Goal: Communication & Community: Answer question/provide support

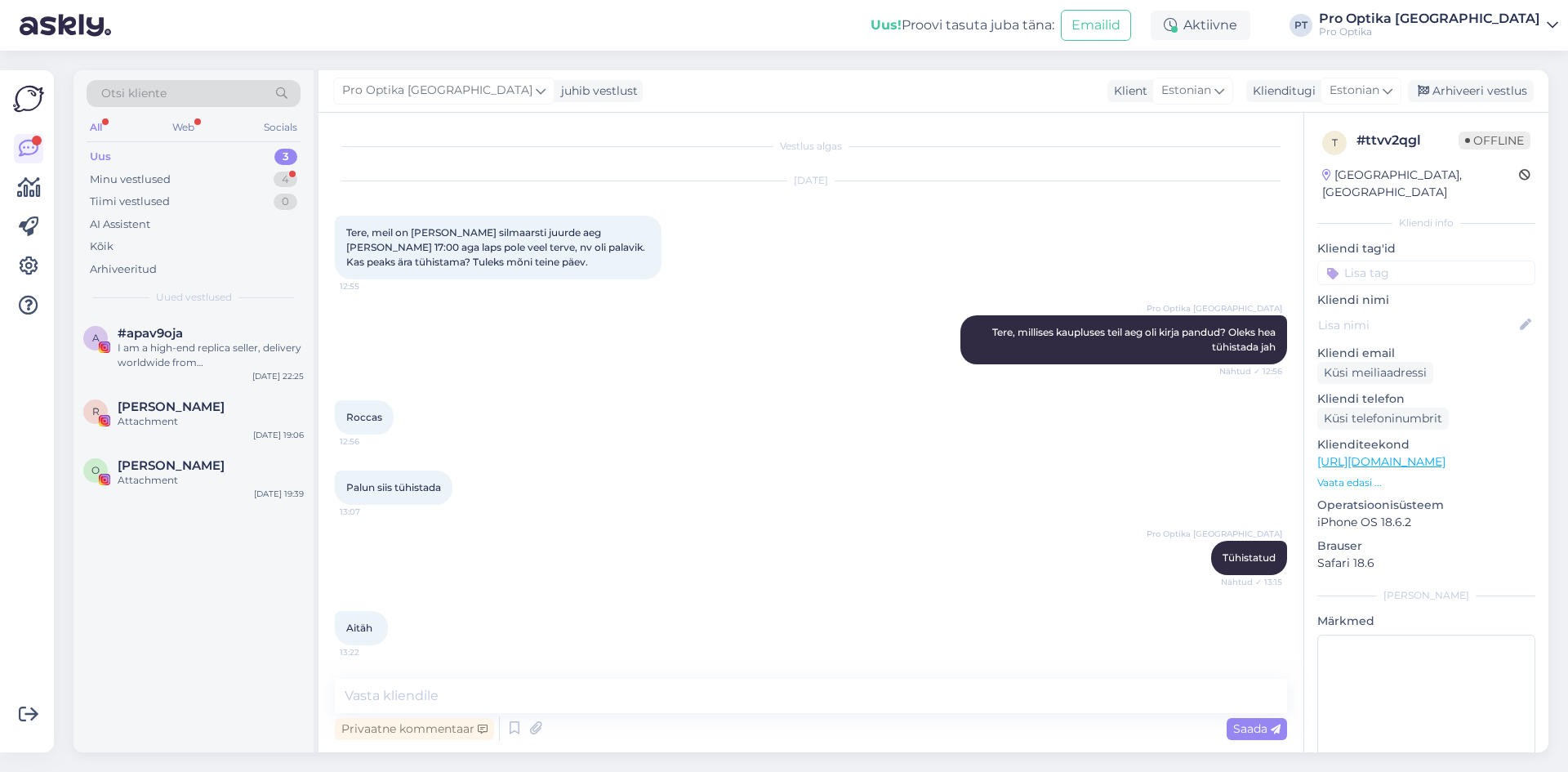
scroll to position [70, 0]
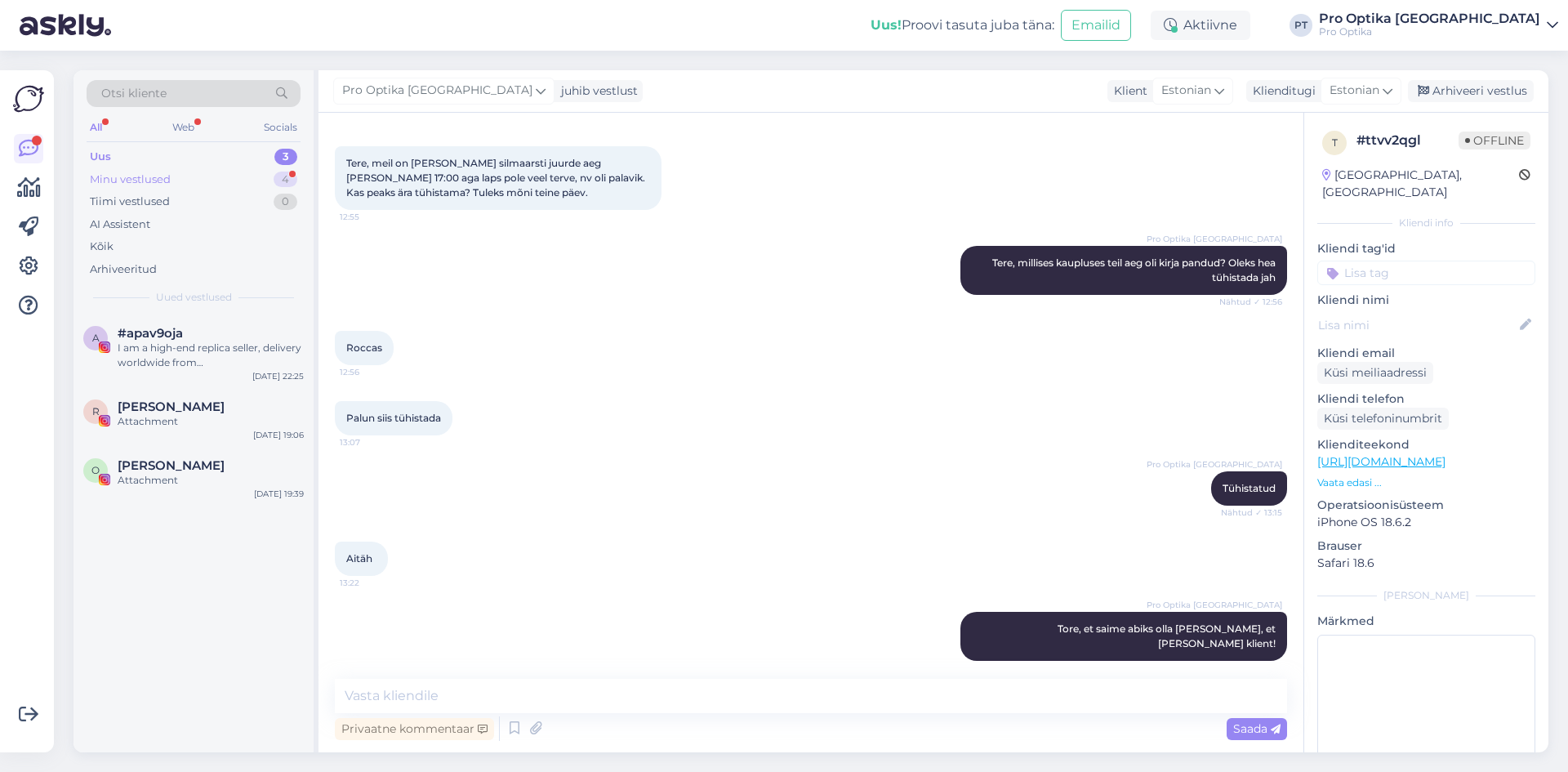
click at [214, 180] on div "Minu vestlused 4" at bounding box center [193, 179] width 214 height 23
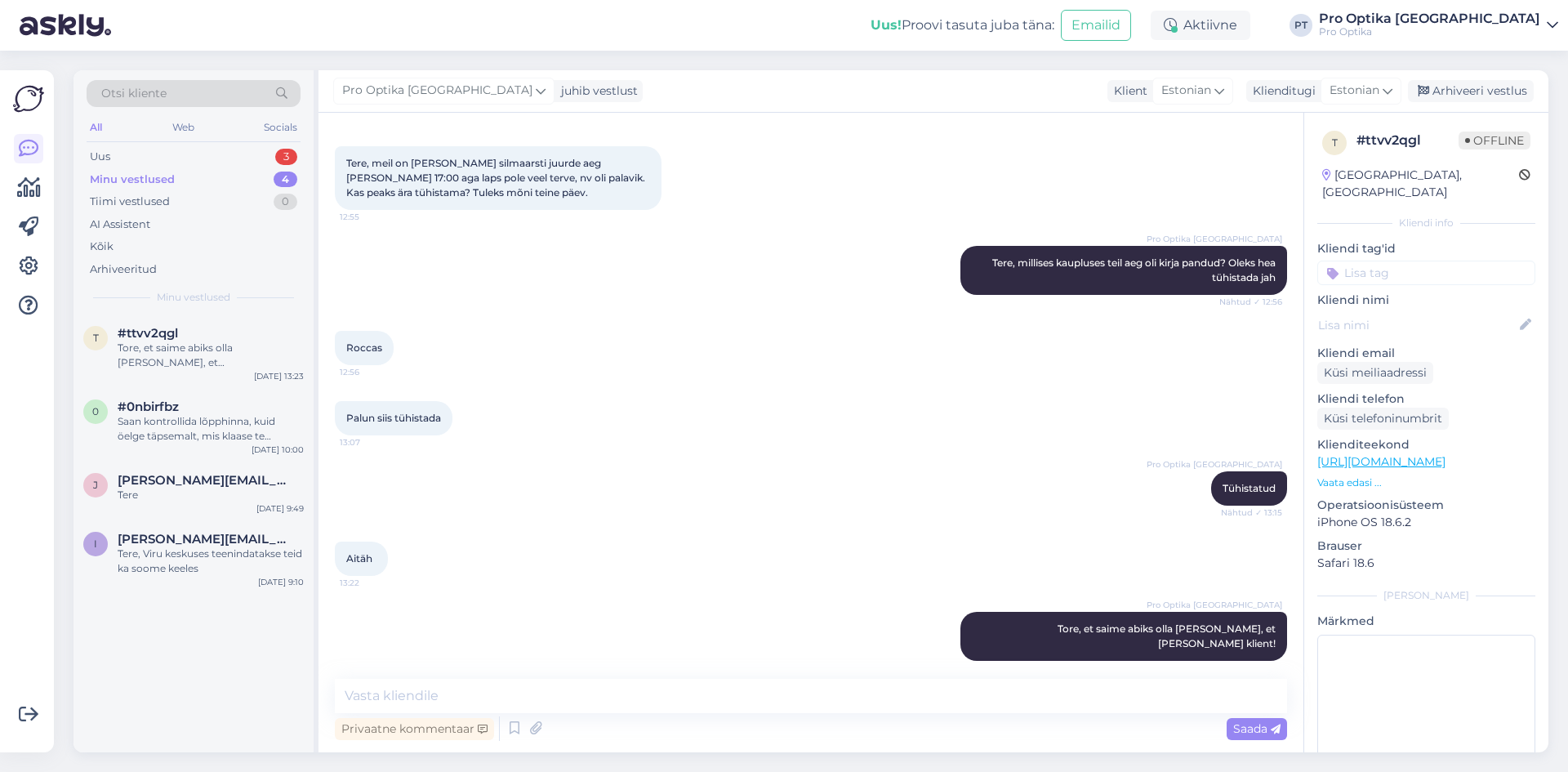
click at [196, 137] on div "All Web Socials" at bounding box center [193, 129] width 214 height 25
click at [198, 158] on div "Uus 3" at bounding box center [193, 156] width 214 height 23
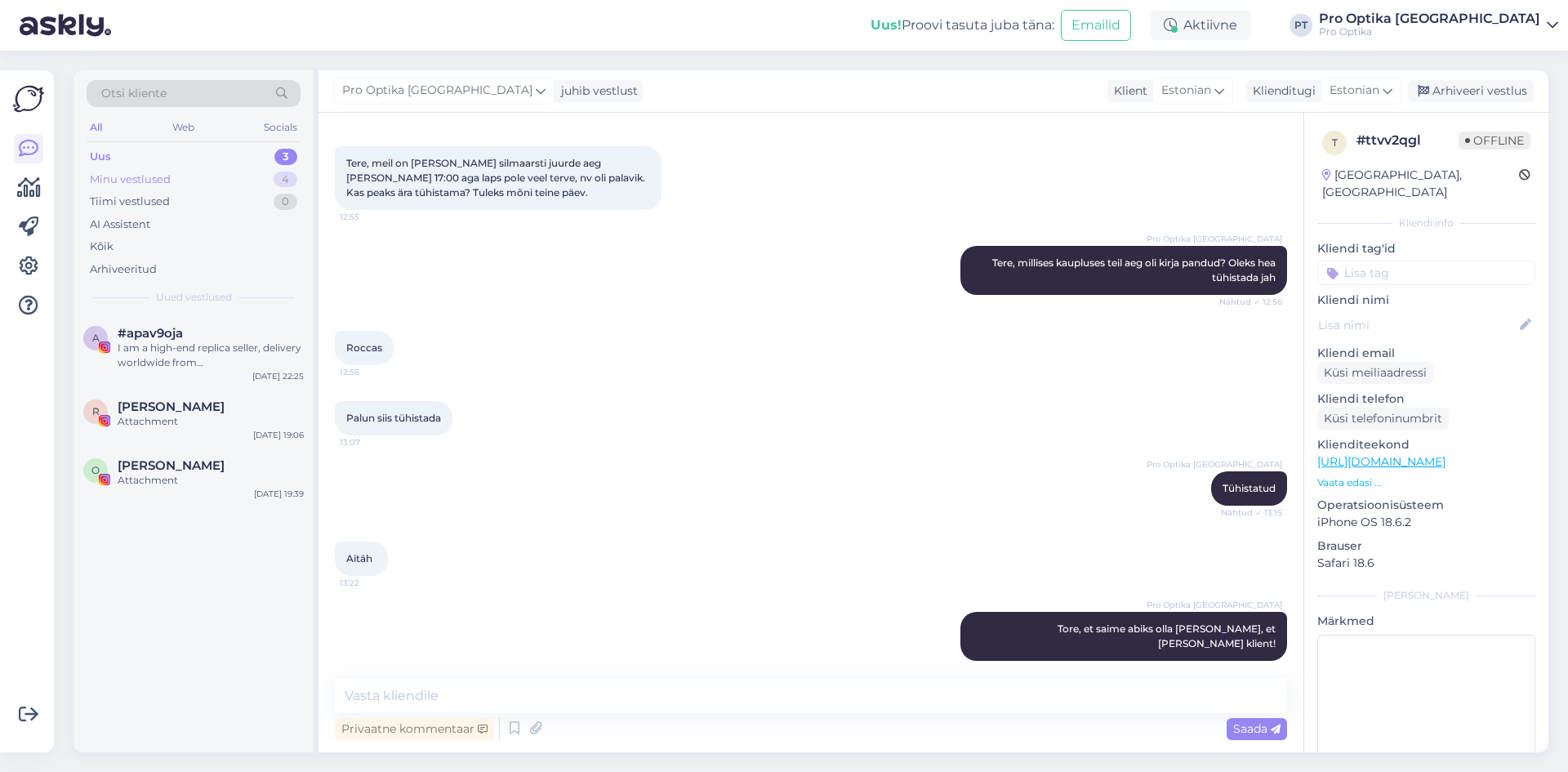
click at [191, 168] on div "Minu vestlused 4" at bounding box center [193, 179] width 214 height 23
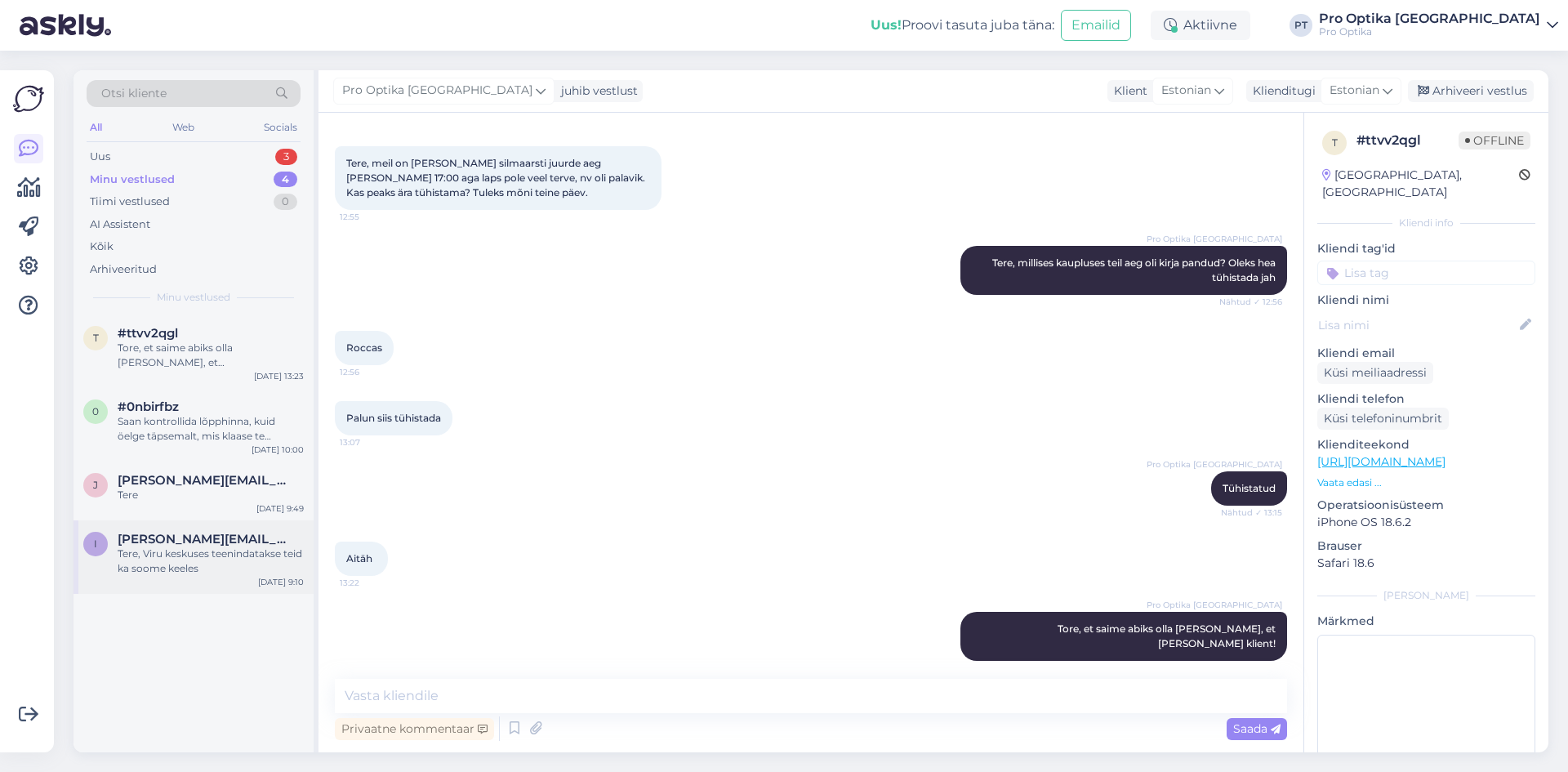
click at [213, 565] on div "Tere, Viru keskuses teenindatakse teid ka soome keeles" at bounding box center [211, 561] width 186 height 29
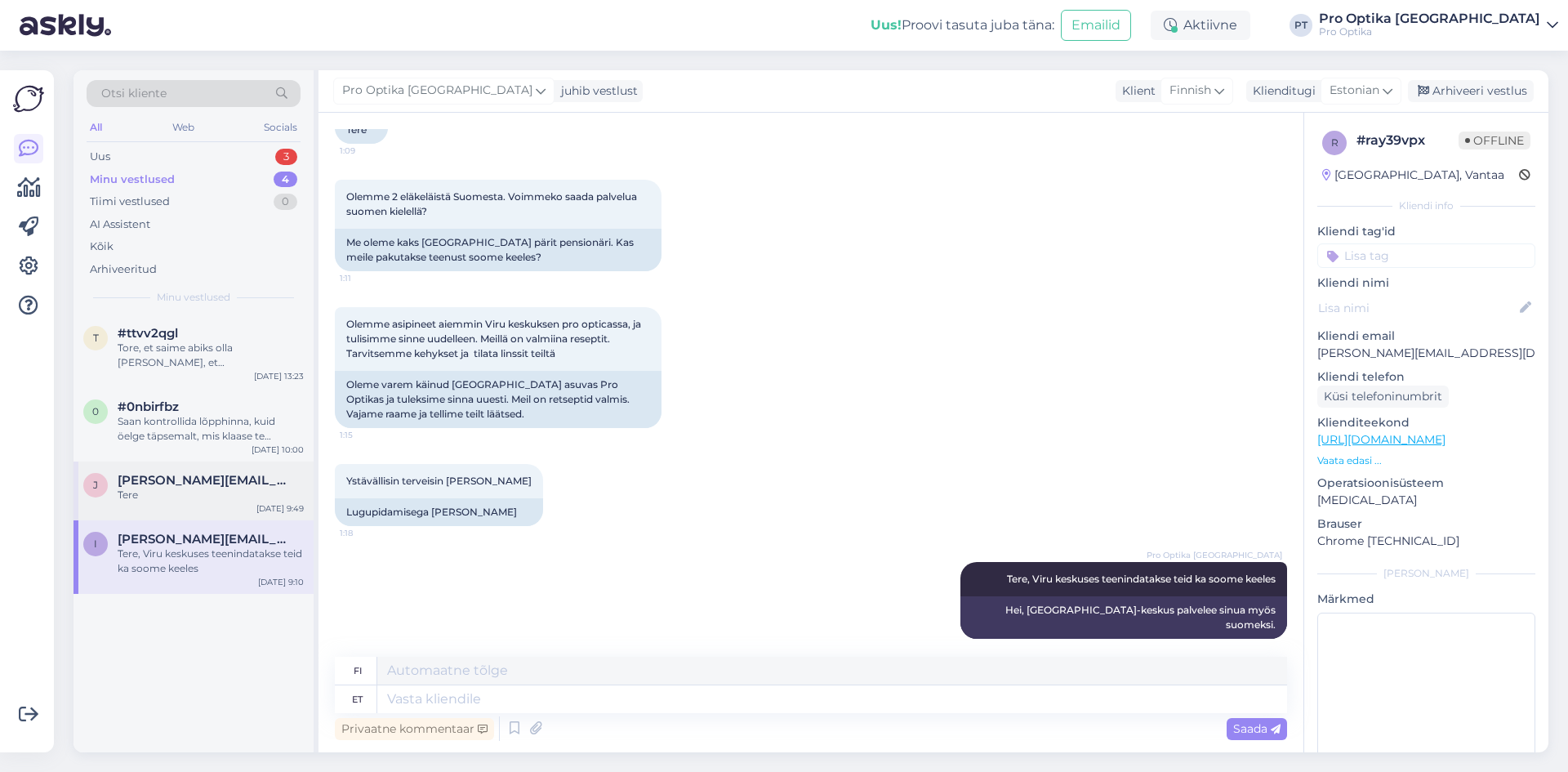
click at [201, 503] on div "[PERSON_NAME] [PERSON_NAME][EMAIL_ADDRESS][DOMAIN_NAME] Tere [DATE] 9:49" at bounding box center [194, 491] width 240 height 59
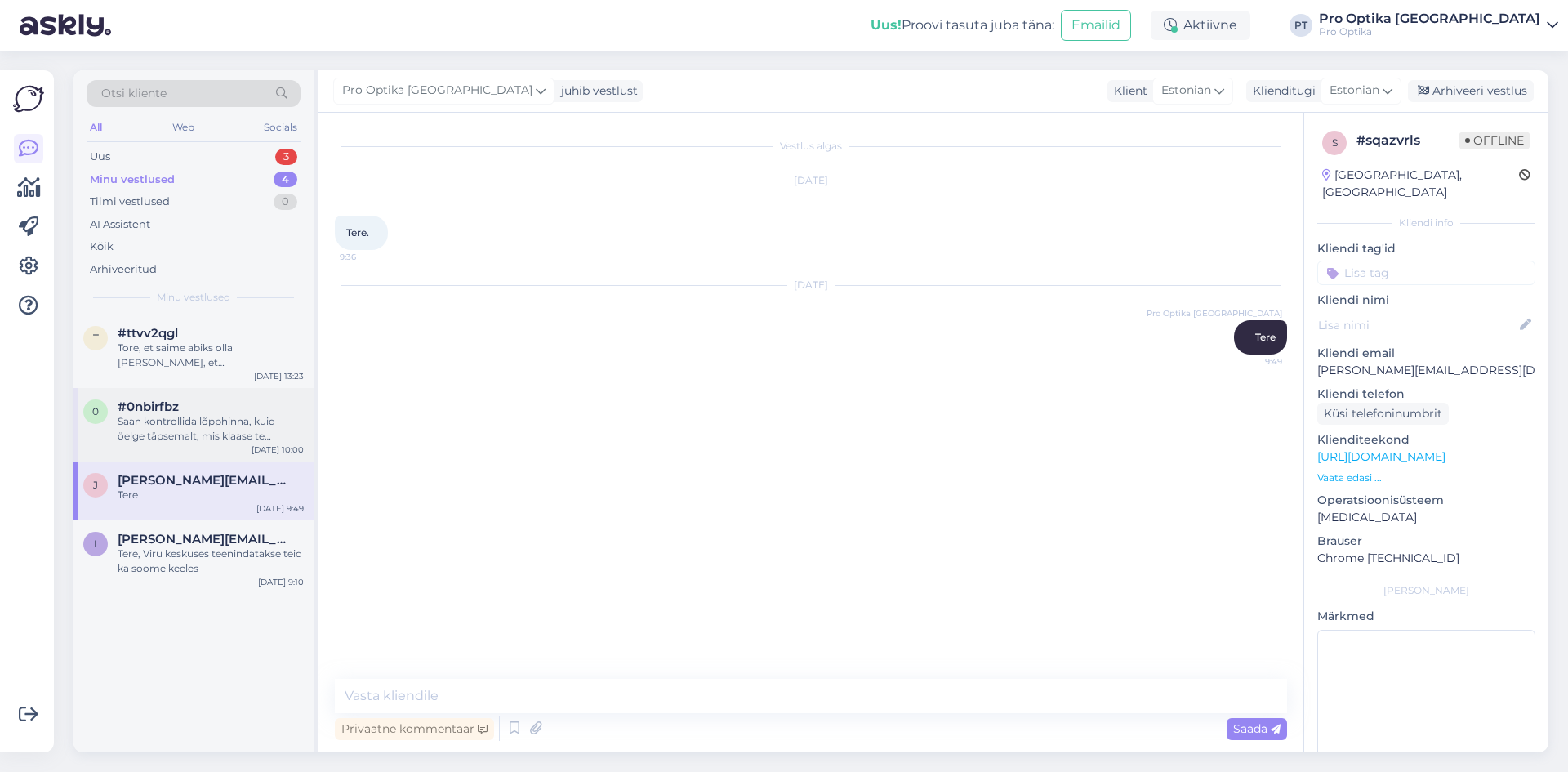
click at [179, 430] on div "Saan kontrollida lõpphinna, kuid öelge täpsemalt, mis klaase te soovite. Millis…" at bounding box center [211, 428] width 186 height 29
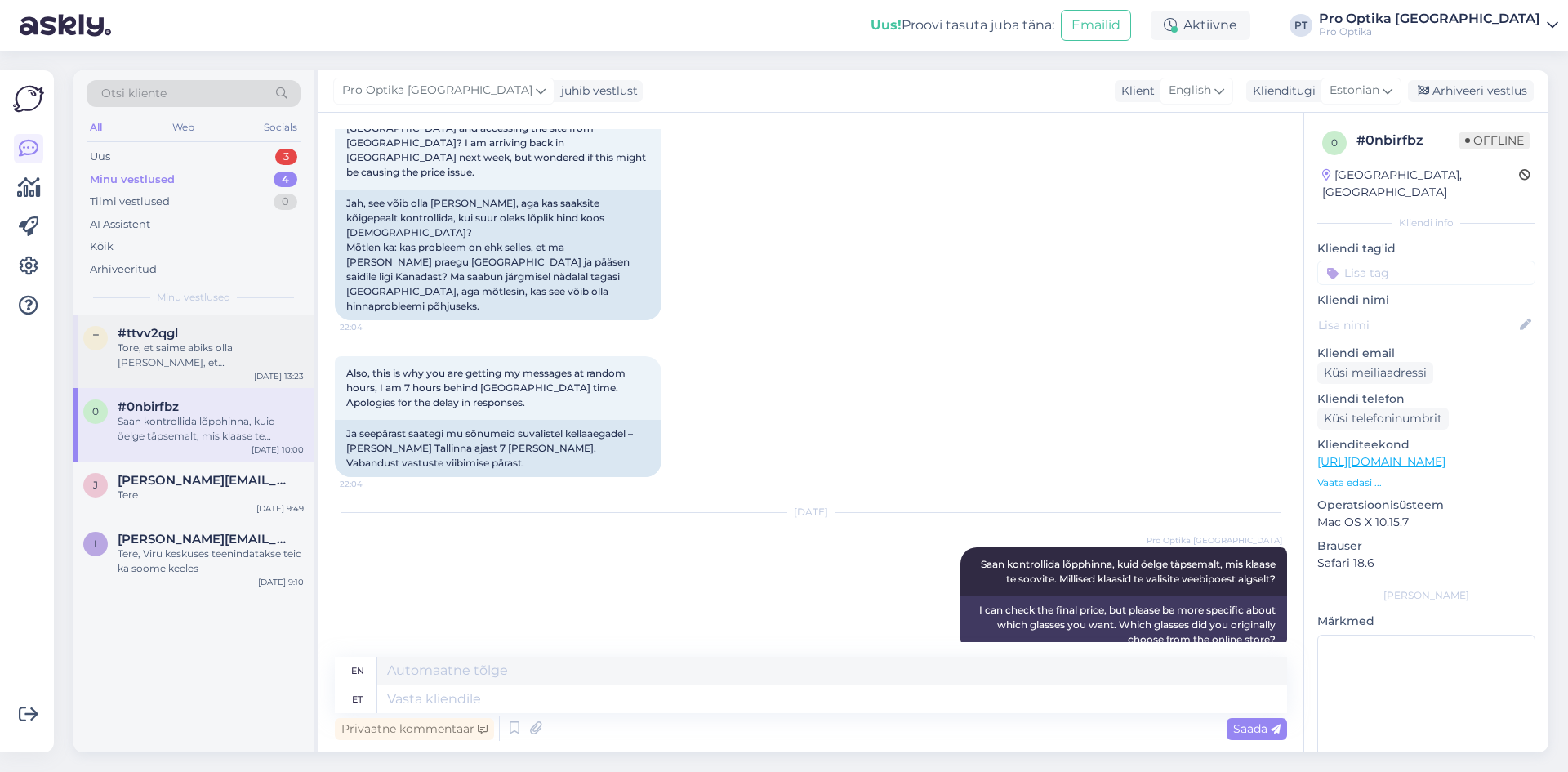
click at [168, 341] on div "Tore, et saime abiks olla [PERSON_NAME], et [PERSON_NAME] klient!" at bounding box center [211, 355] width 186 height 29
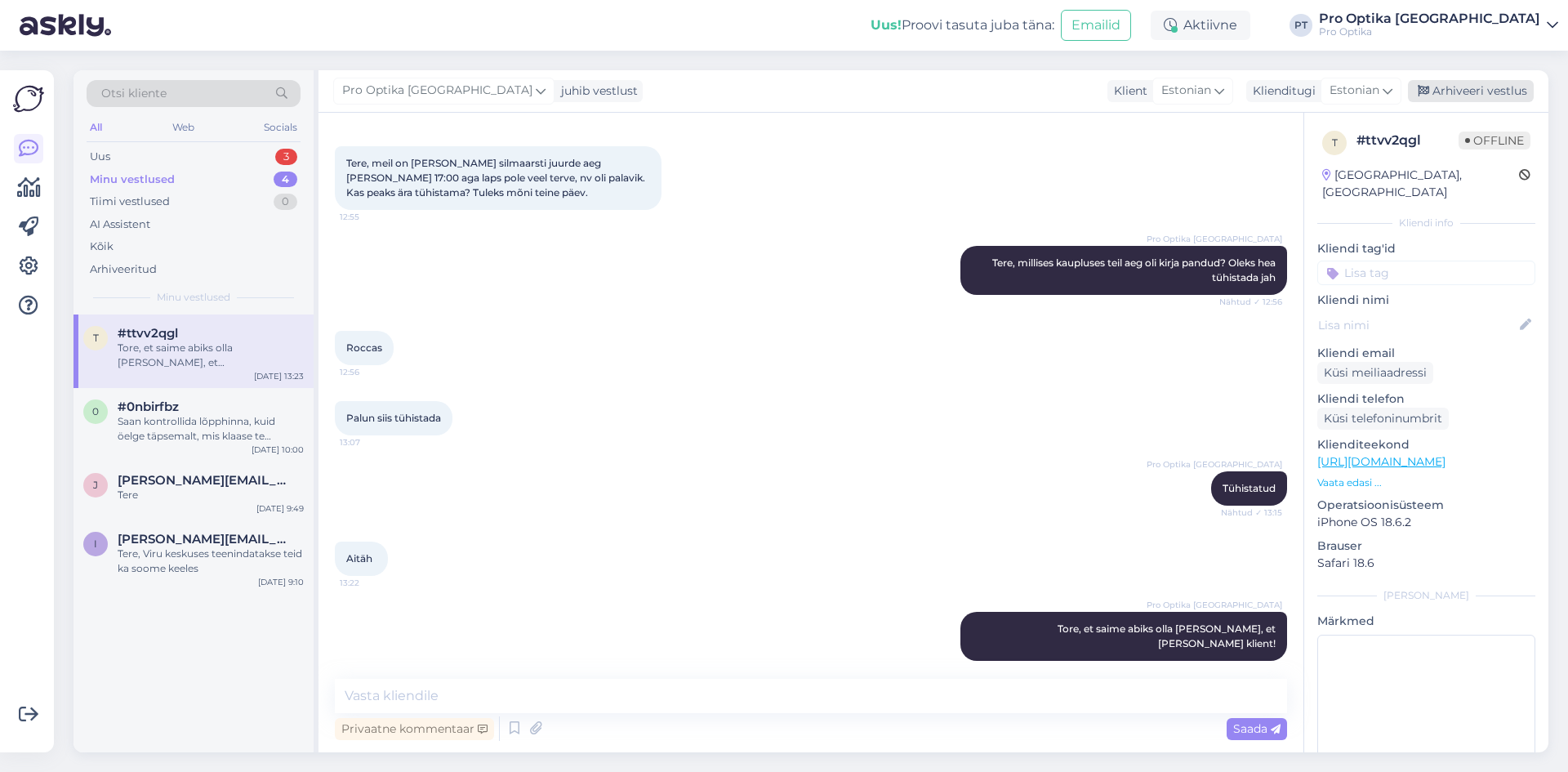
click at [1517, 80] on div "Arhiveeri vestlus" at bounding box center [1471, 91] width 126 height 22
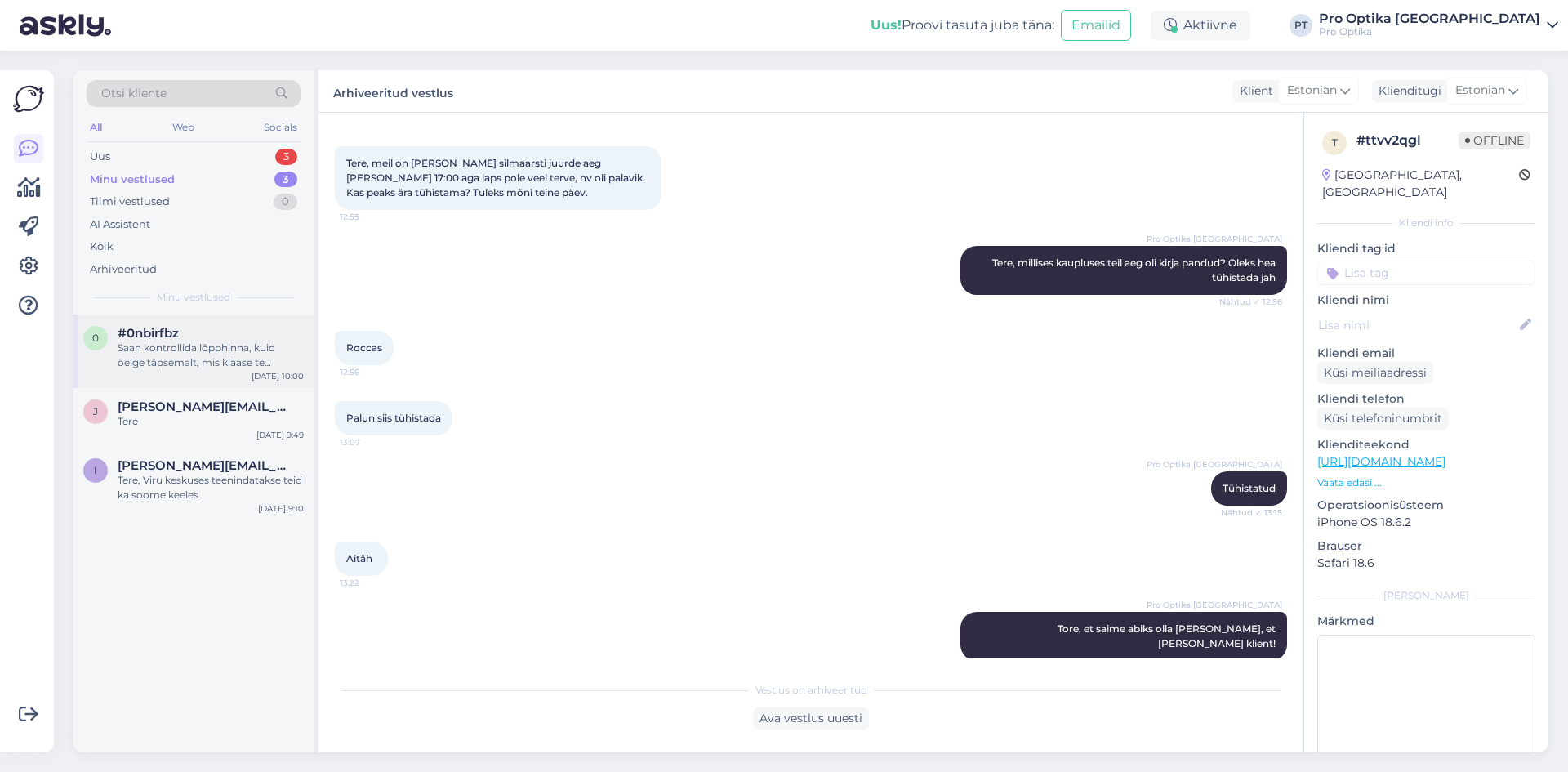
click at [234, 341] on div "Saan kontrollida lõpphinna, kuid öelge täpsemalt, mis klaase te soovite. Millis…" at bounding box center [211, 355] width 186 height 29
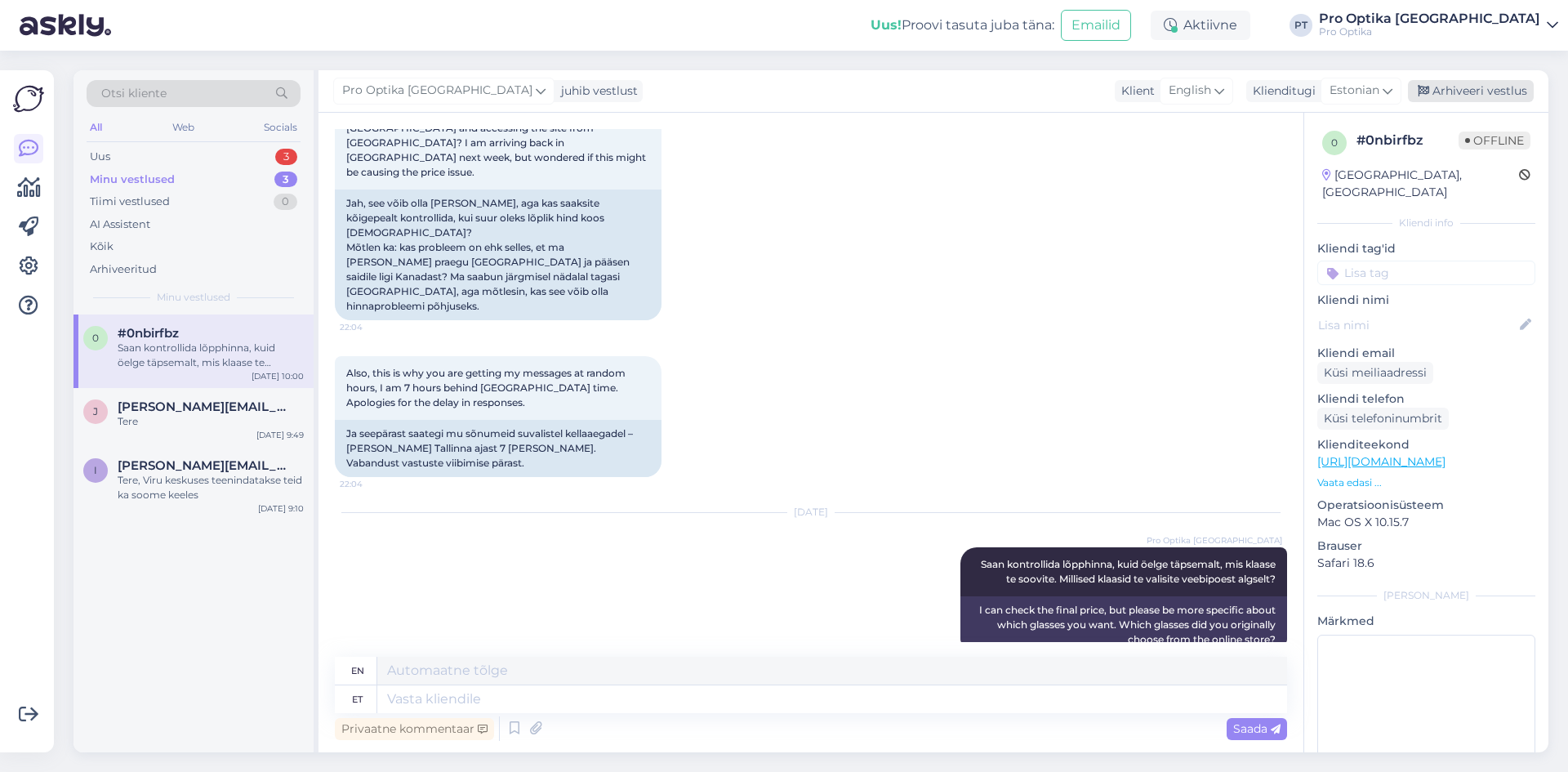
click at [1477, 94] on div "Arhiveeri vestlus" at bounding box center [1471, 91] width 126 height 22
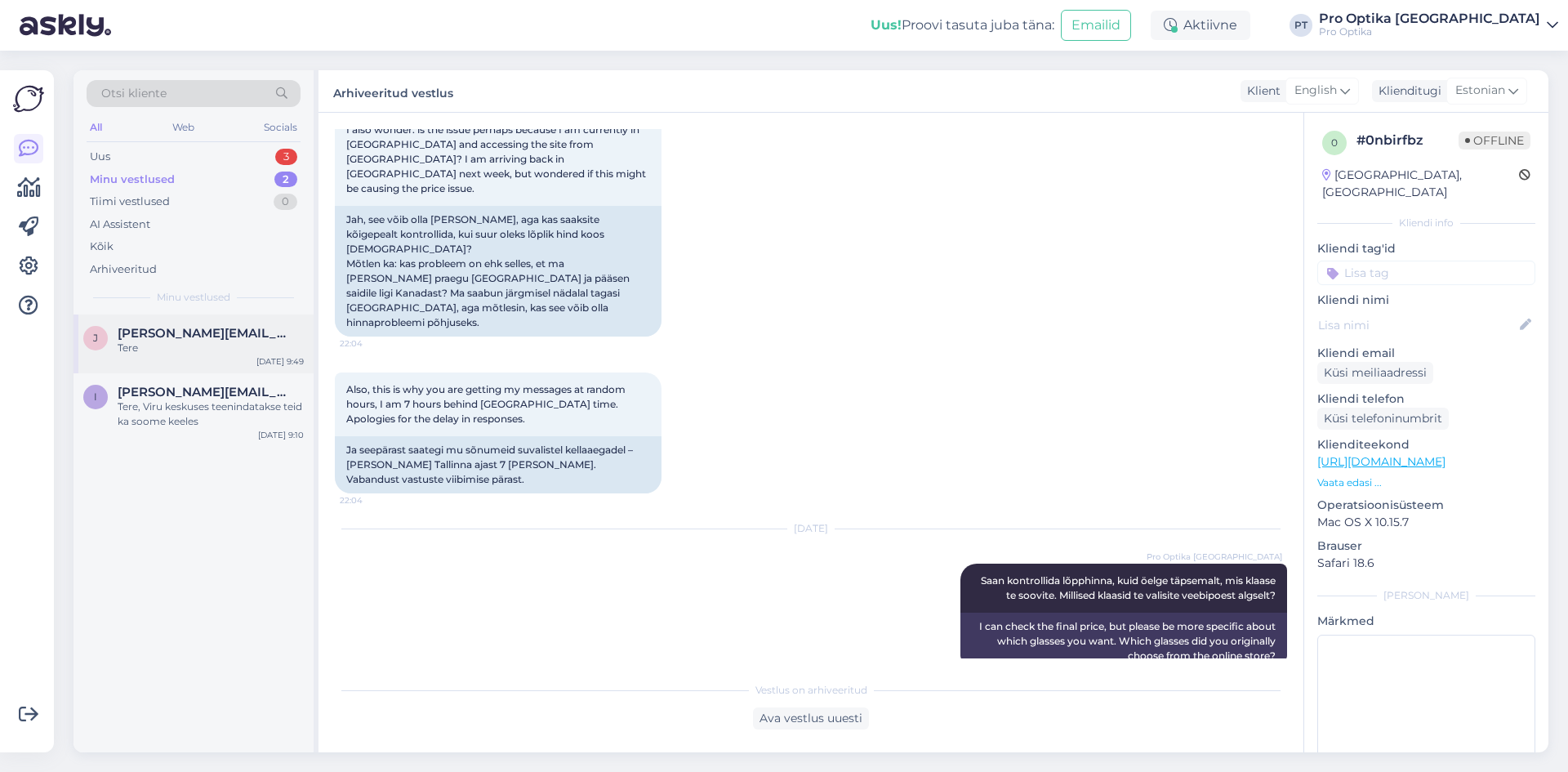
click at [213, 355] on div "[PERSON_NAME] [PERSON_NAME][EMAIL_ADDRESS][DOMAIN_NAME] Tere [DATE] 9:49" at bounding box center [194, 344] width 240 height 59
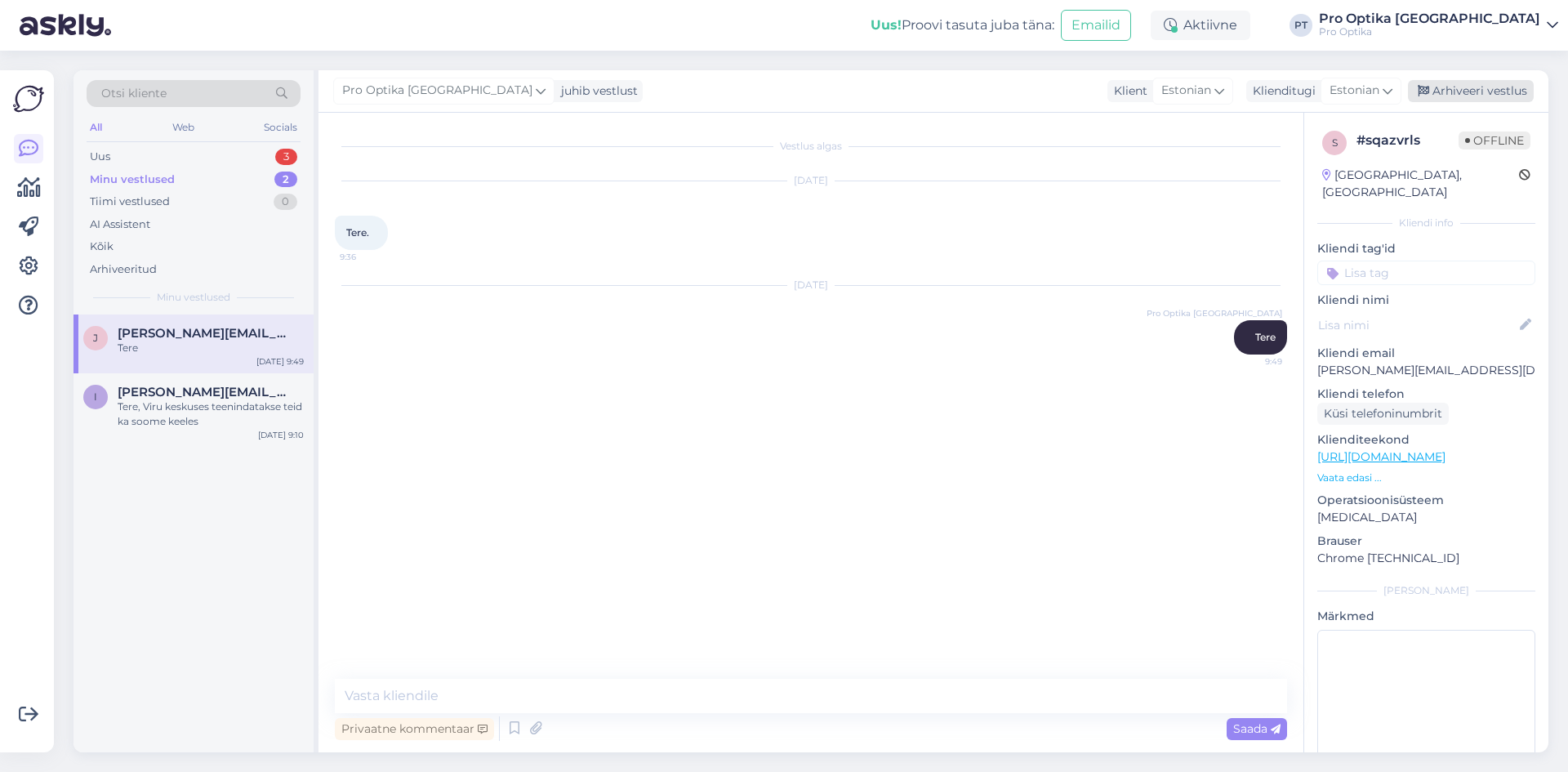
click at [1450, 97] on div "Arhiveeri vestlus" at bounding box center [1471, 91] width 126 height 22
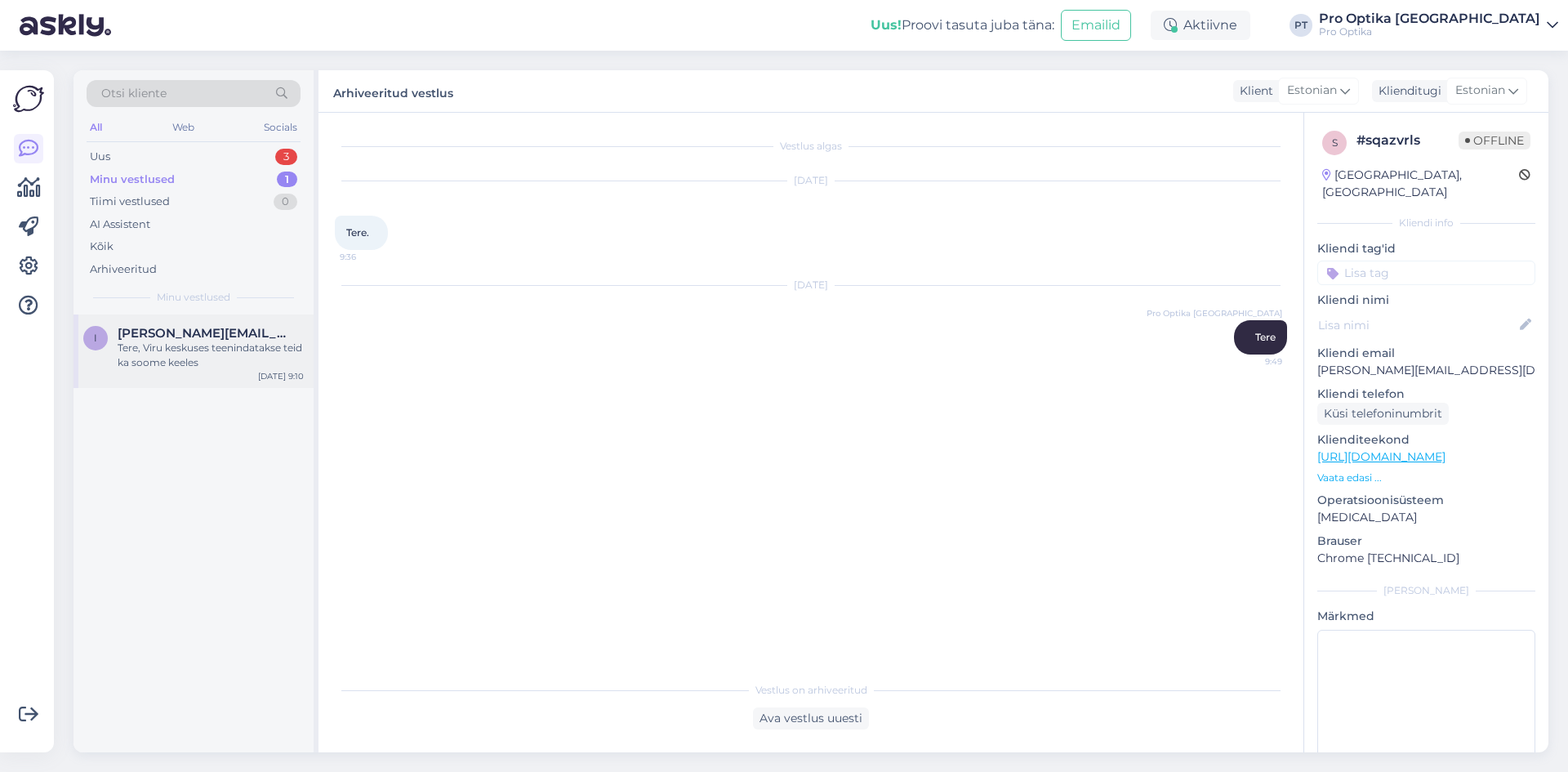
click at [250, 347] on div "Tere, Viru keskuses teenindatakse teid ka soome keeles" at bounding box center [211, 355] width 186 height 29
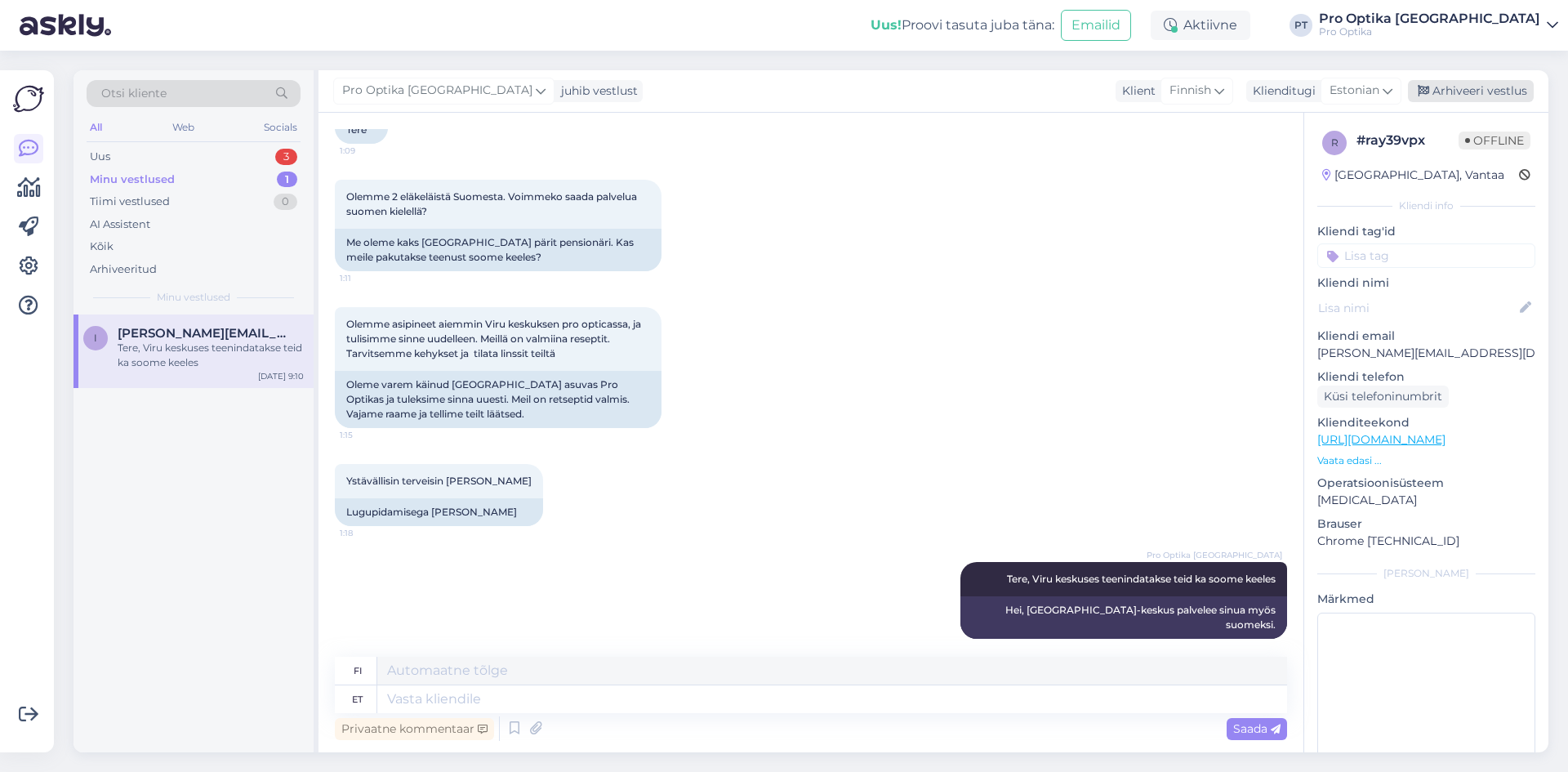
click at [1475, 91] on div "Arhiveeri vestlus" at bounding box center [1471, 91] width 126 height 22
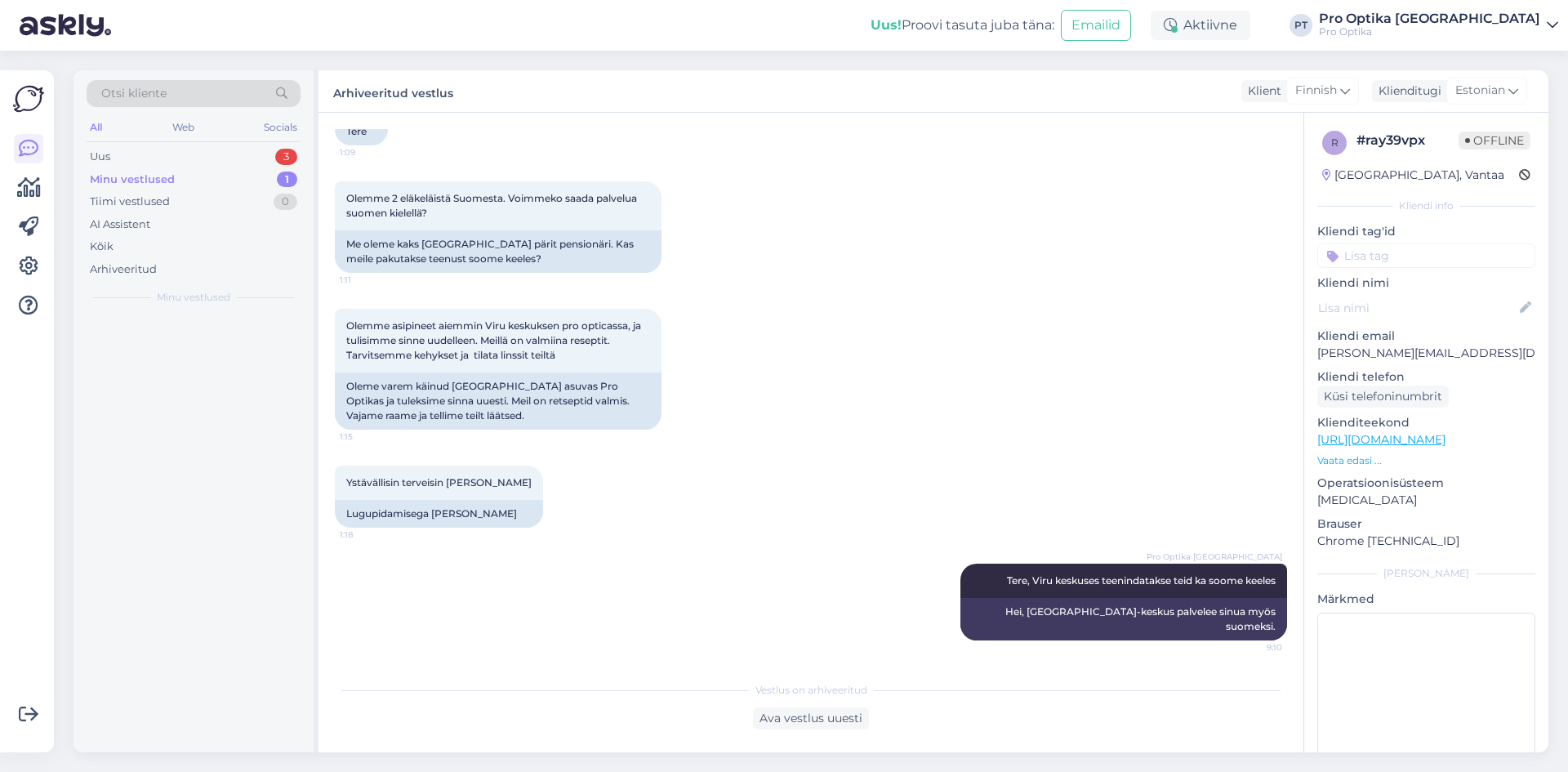
scroll to position [117, 0]
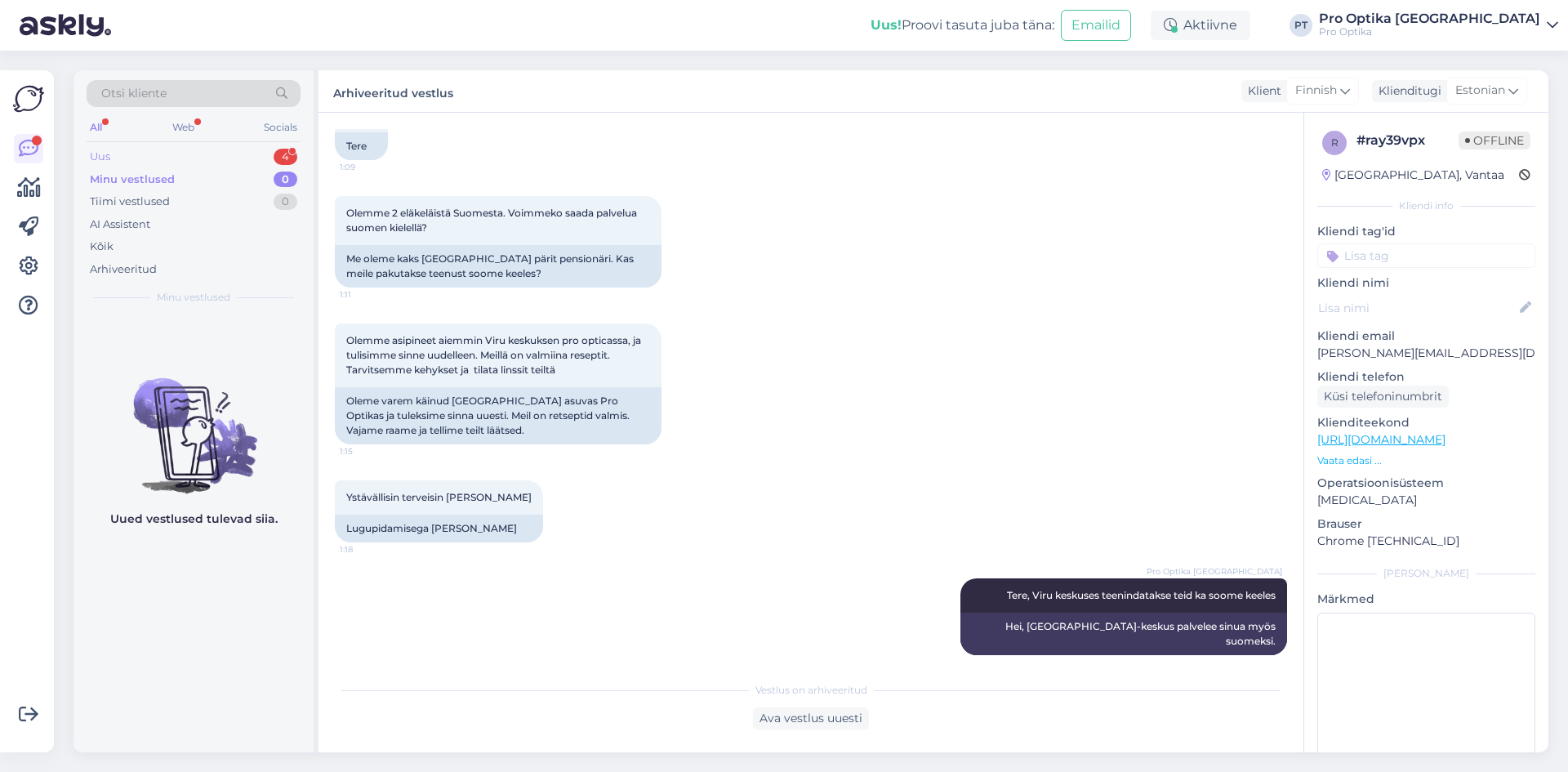
click at [158, 157] on div "Uus 4" at bounding box center [193, 156] width 214 height 23
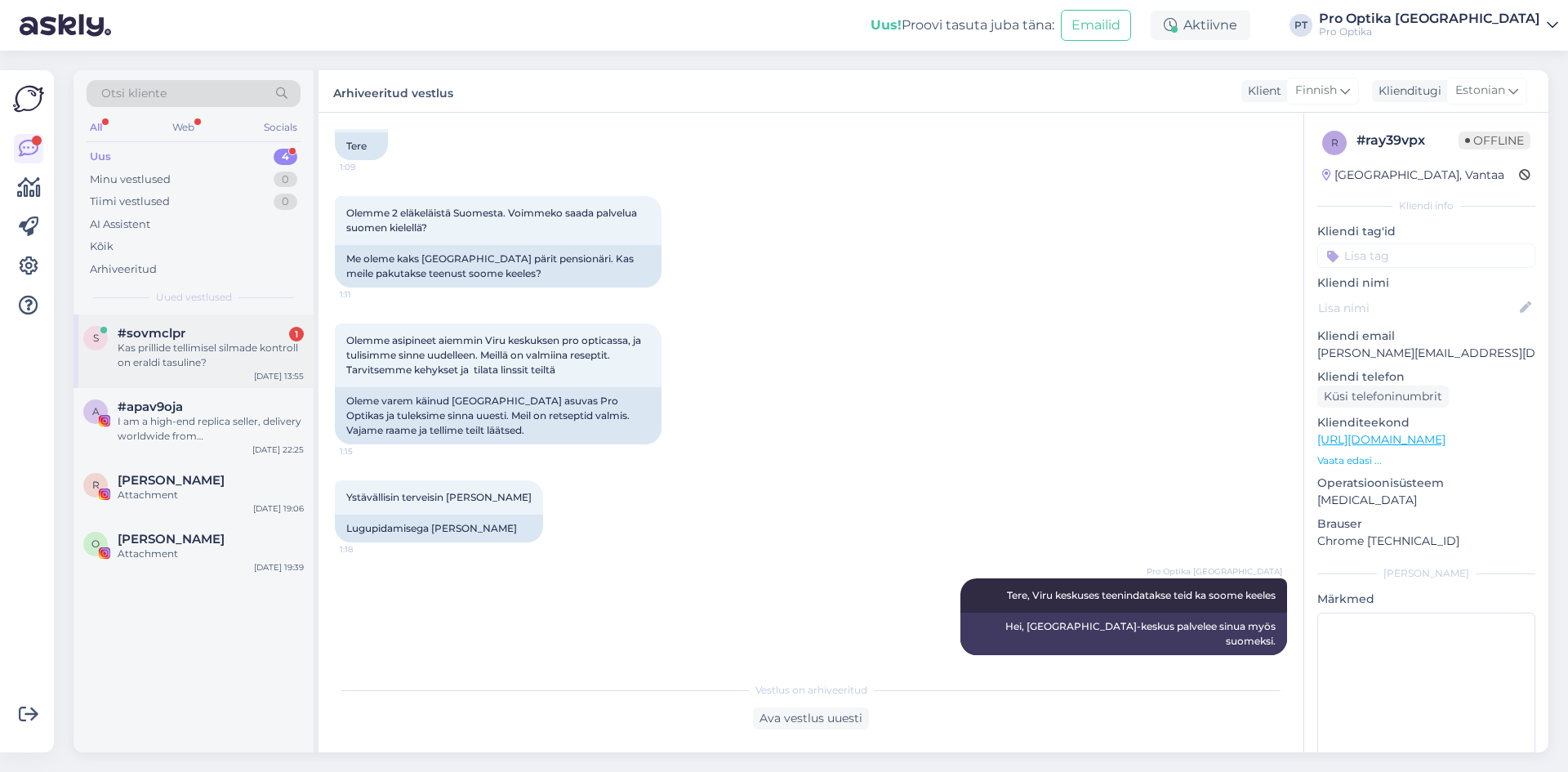
click at [163, 343] on div "Kas prillide tellimisel silmade kontroll on eraldi tasuline?" at bounding box center [211, 355] width 186 height 29
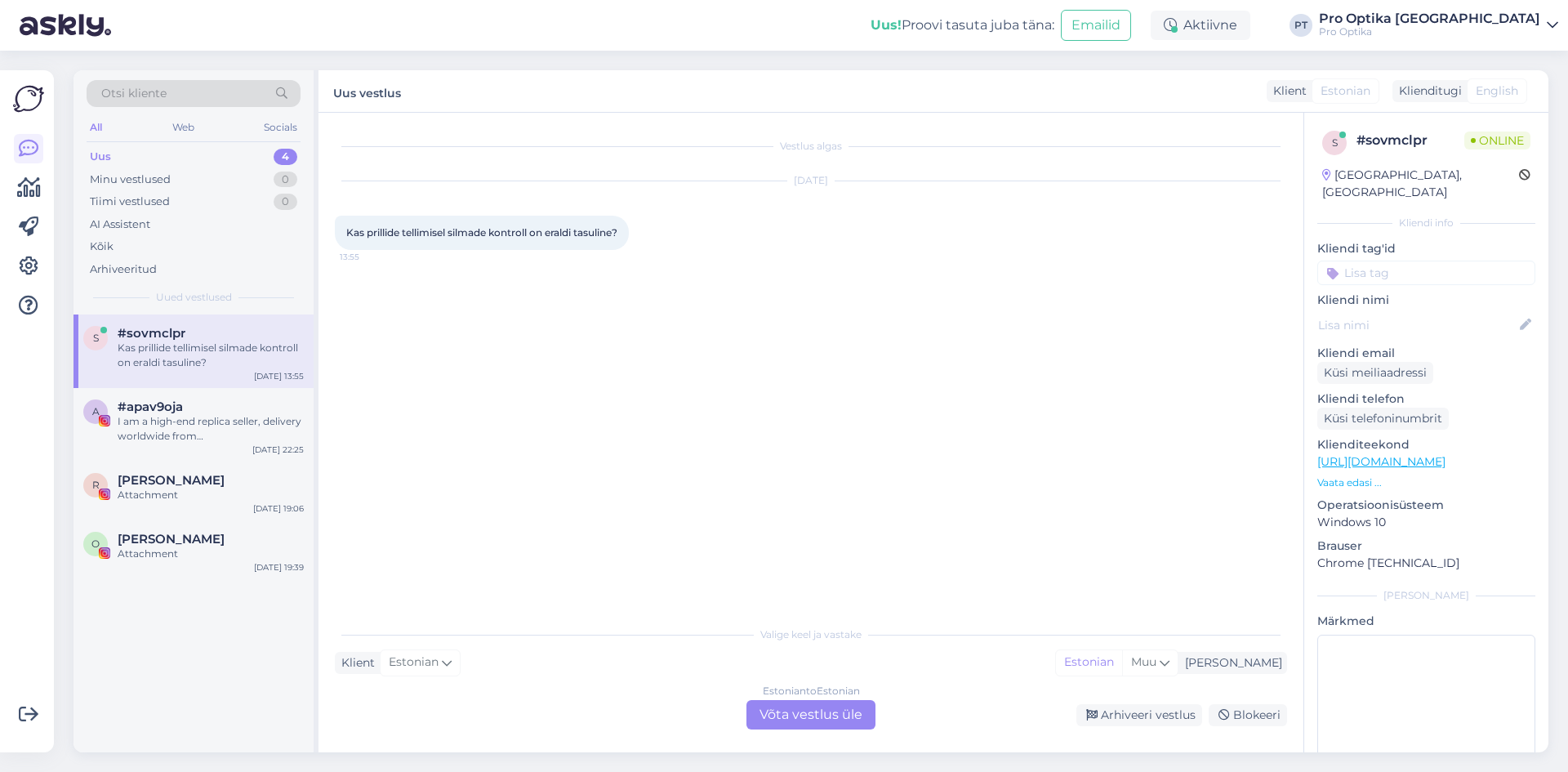
click at [821, 708] on div "Estonian to Estonian Võta vestlus üle" at bounding box center [811, 714] width 129 height 29
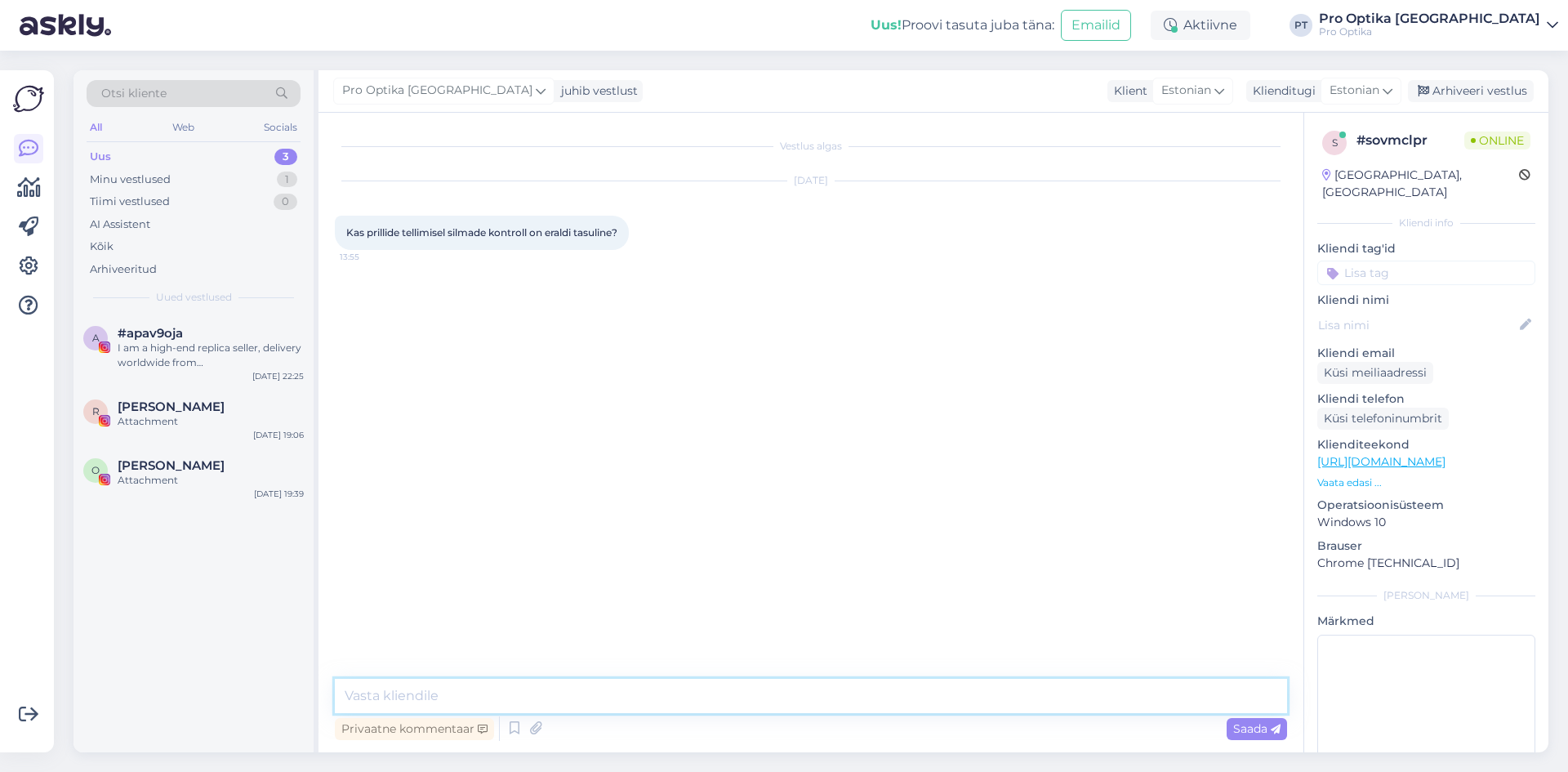
click at [721, 684] on textarea at bounding box center [810, 696] width 952 height 34
type textarea "Tere, ostu korral on nägemiskontroll tasuta"
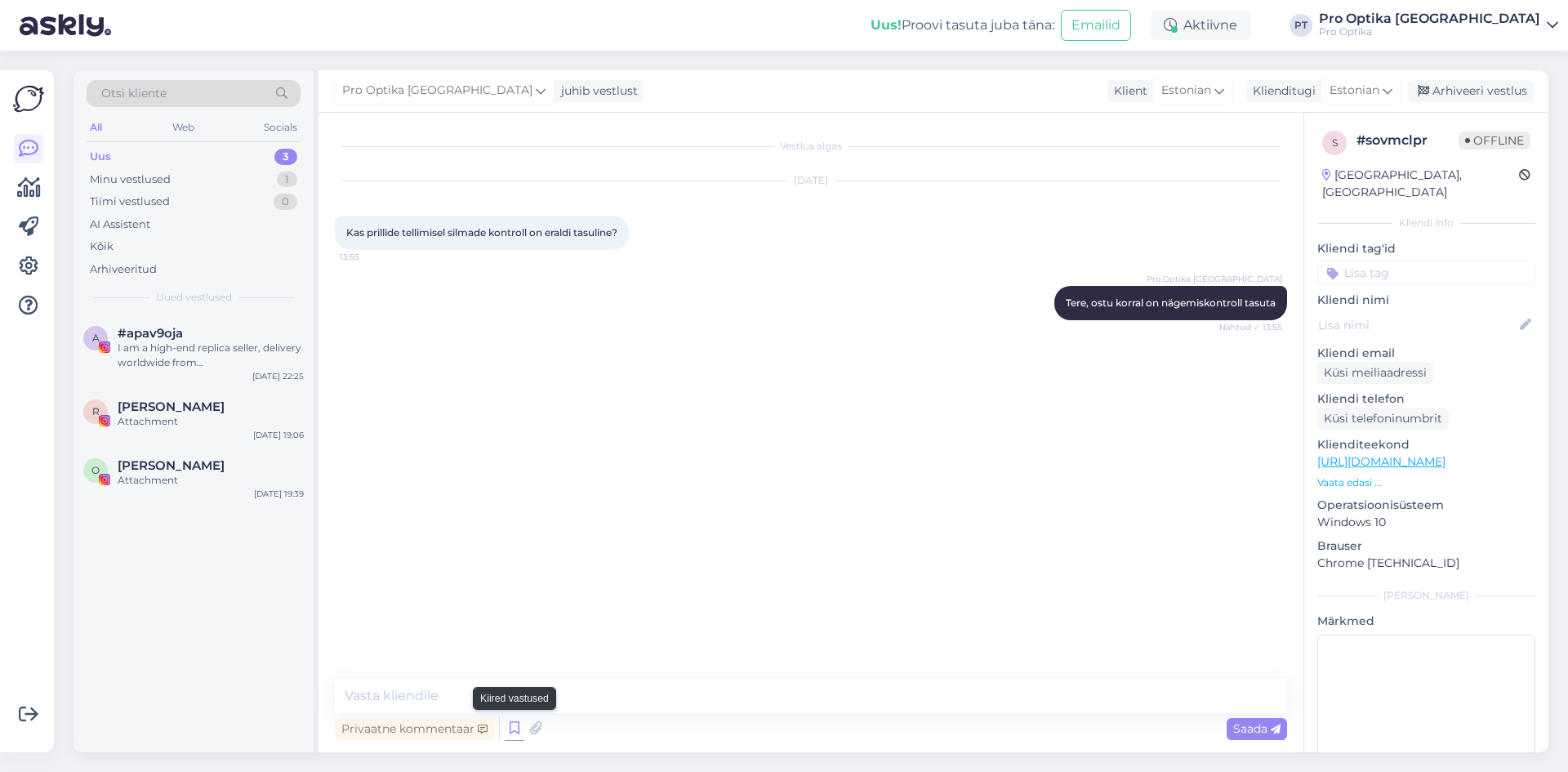
click at [516, 732] on icon at bounding box center [513, 728] width 19 height 24
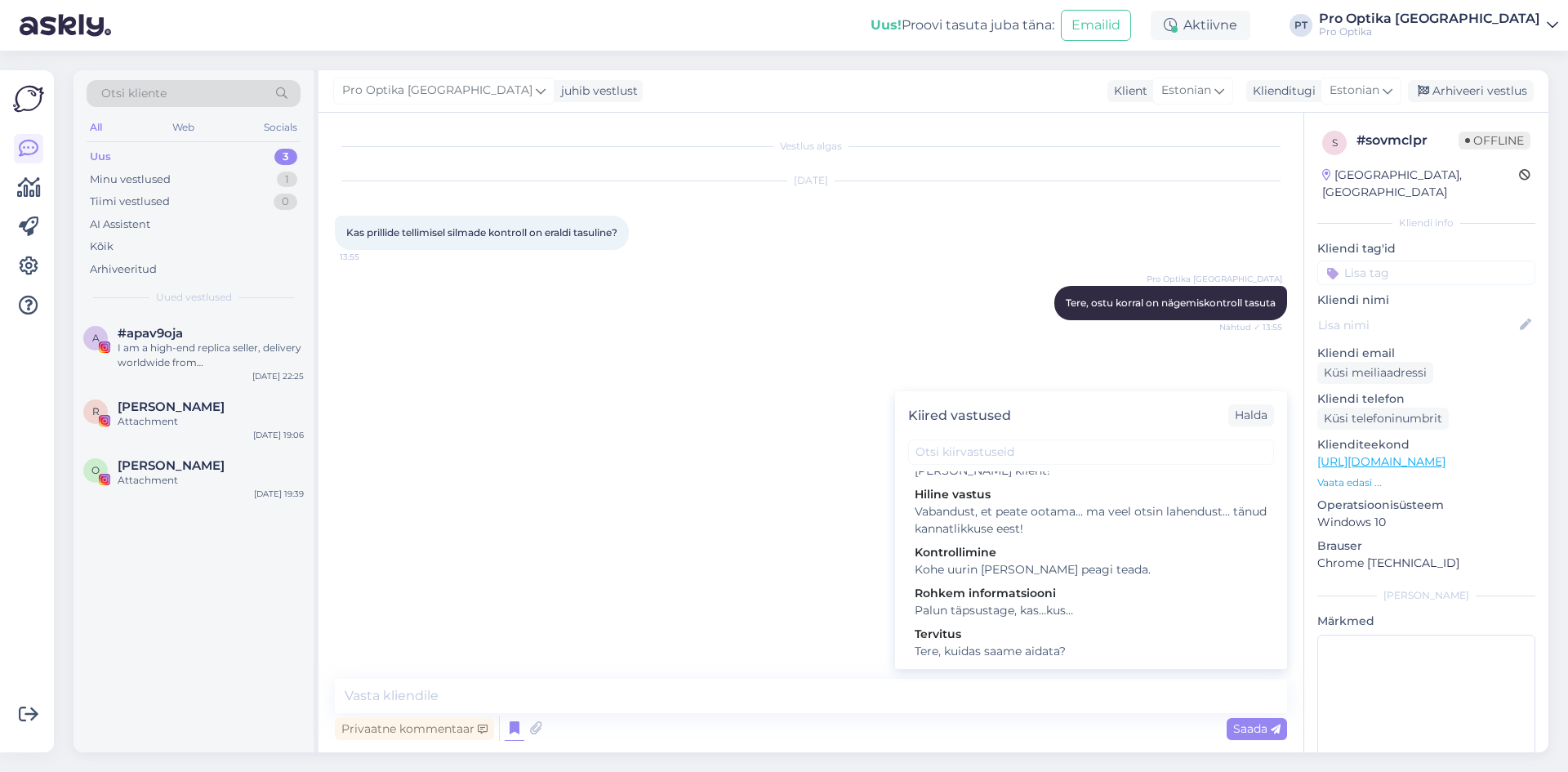
scroll to position [642, 0]
click at [706, 498] on div "Vestlus algas [DATE] Kas prillide tellimisel silmade kontroll on eraldi tasulin…" at bounding box center [818, 396] width 966 height 535
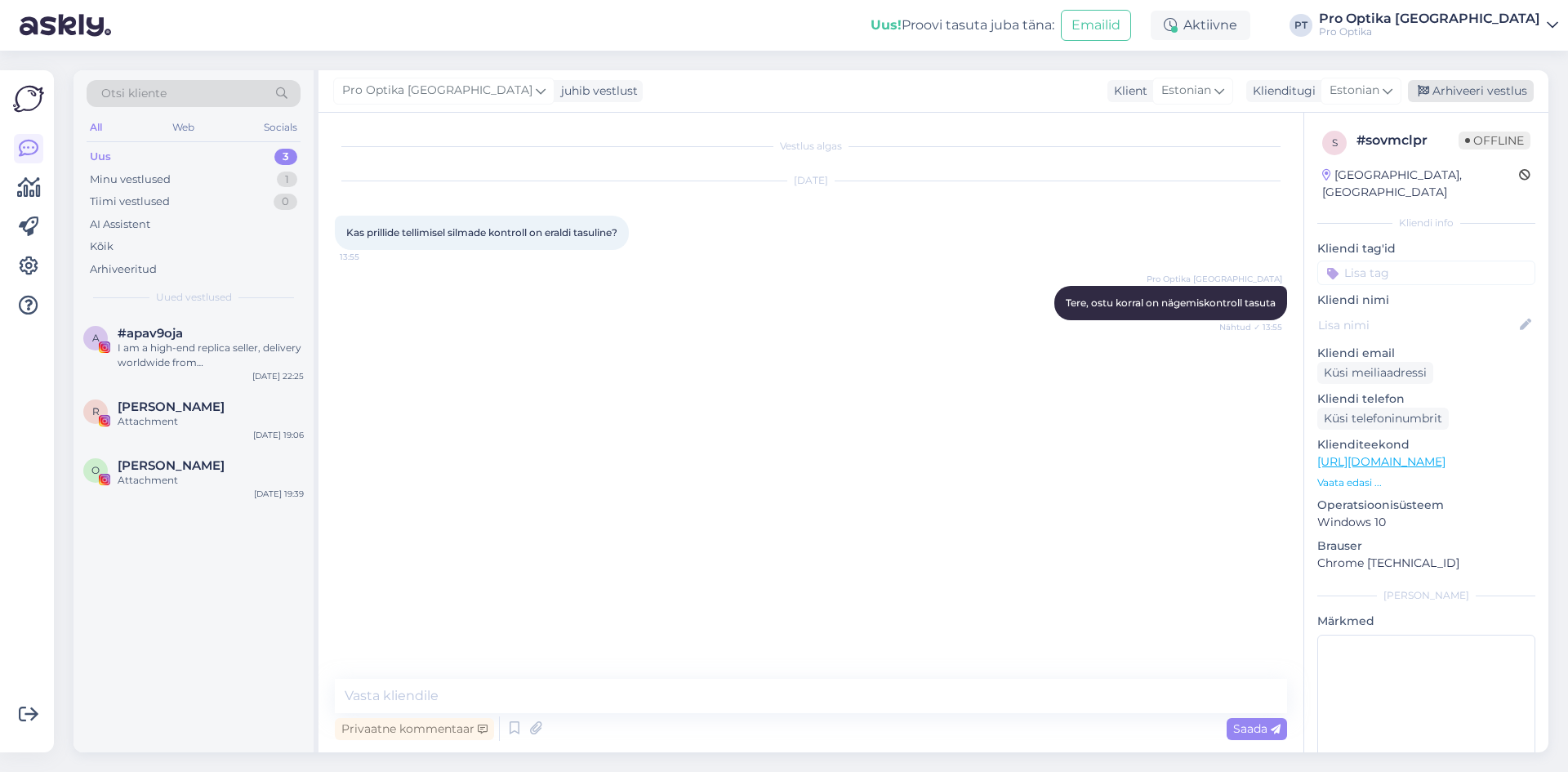
click at [1446, 96] on div "Arhiveeri vestlus" at bounding box center [1471, 91] width 126 height 22
